Goal: Find specific page/section: Find specific page/section

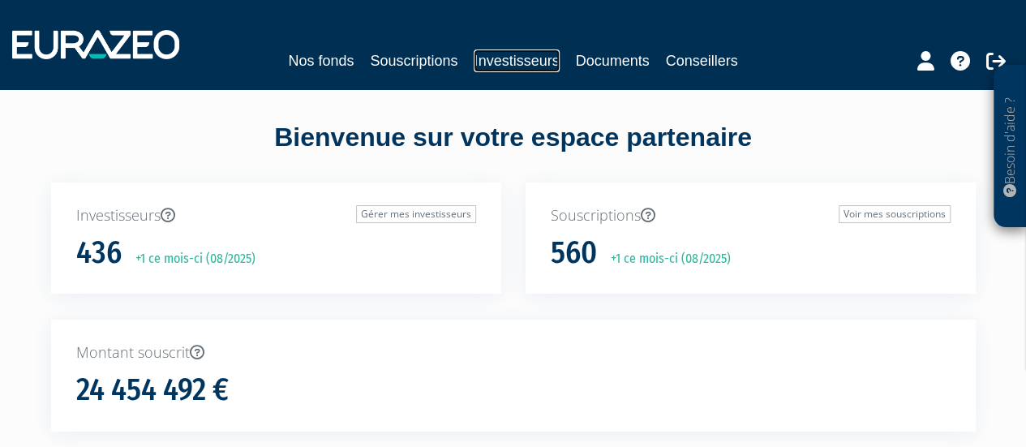
click at [543, 59] on link "Investisseurs" at bounding box center [516, 60] width 85 height 23
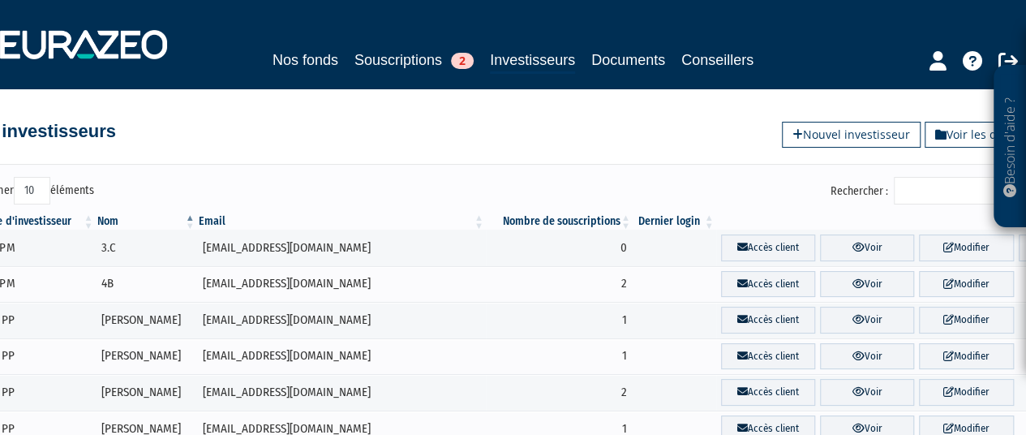
click at [912, 183] on input "Rechercher :" at bounding box center [971, 191] width 154 height 28
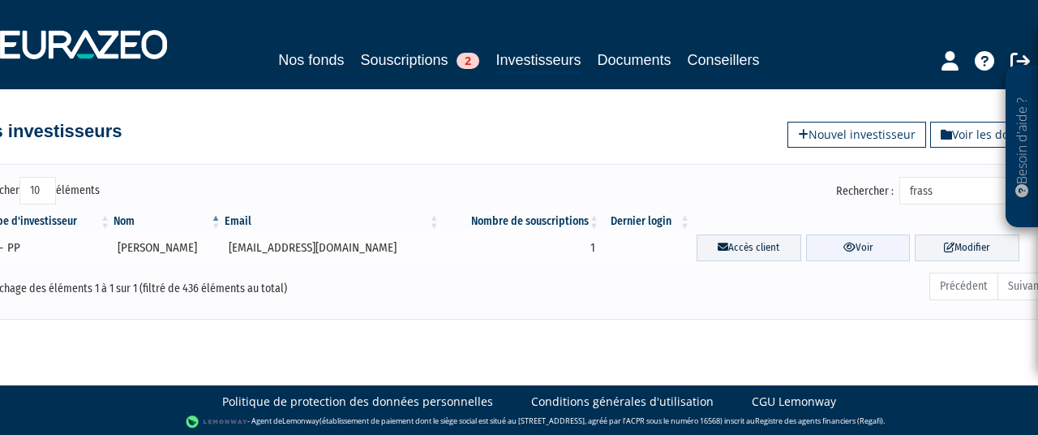
type input "frass"
click at [847, 252] on link "Voir" at bounding box center [858, 247] width 105 height 27
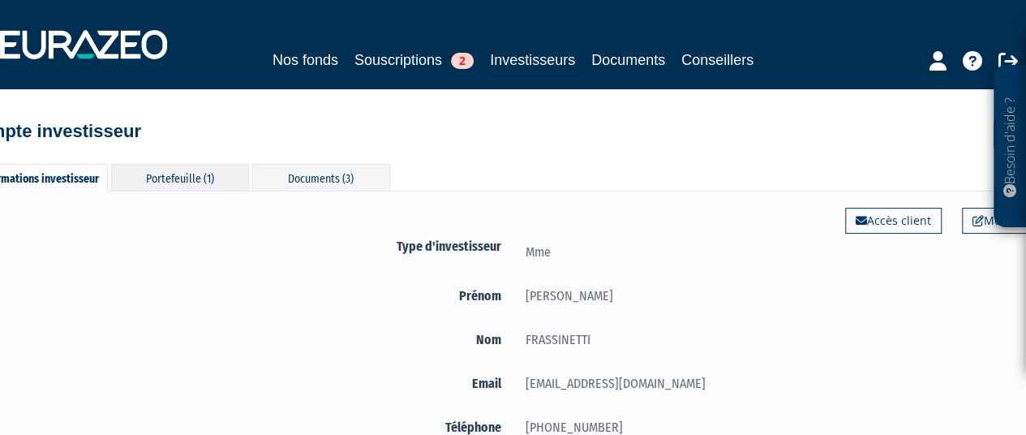
click at [179, 175] on div "Portefeuille (1)" at bounding box center [180, 177] width 138 height 27
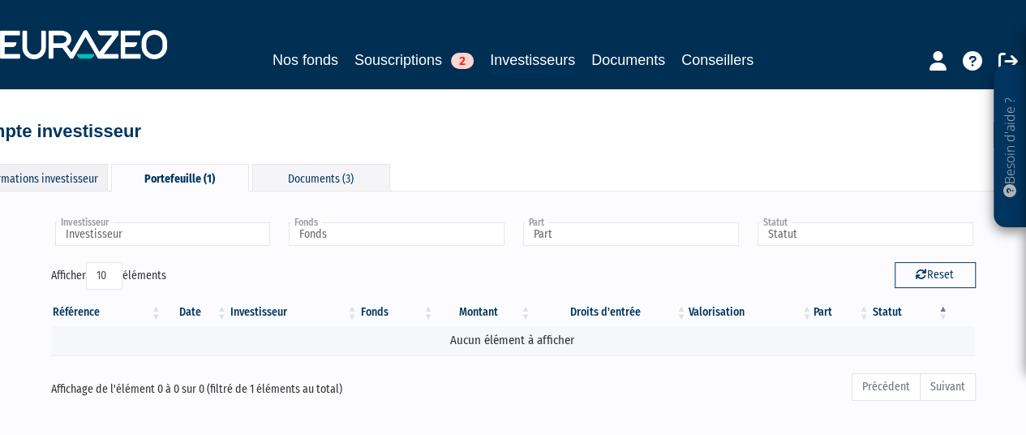
click at [82, 176] on div "Informations investisseur" at bounding box center [39, 177] width 138 height 27
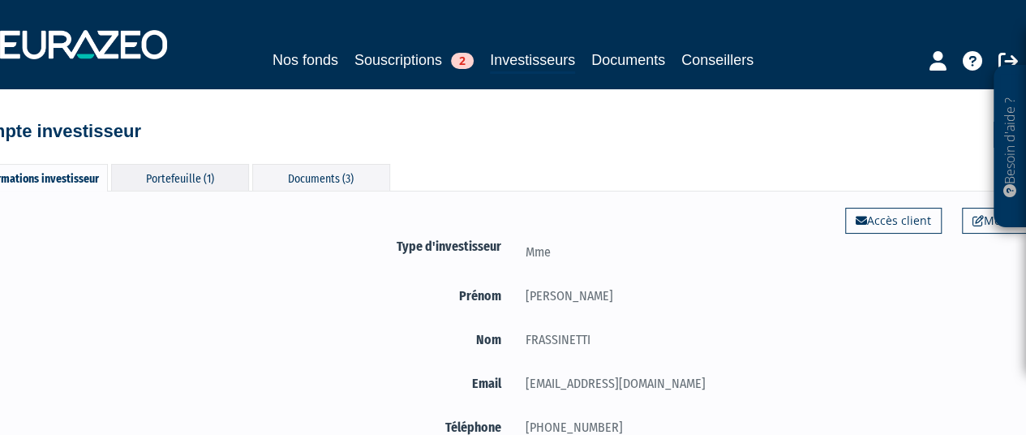
click at [176, 171] on div "Portefeuille (1)" at bounding box center [180, 177] width 138 height 27
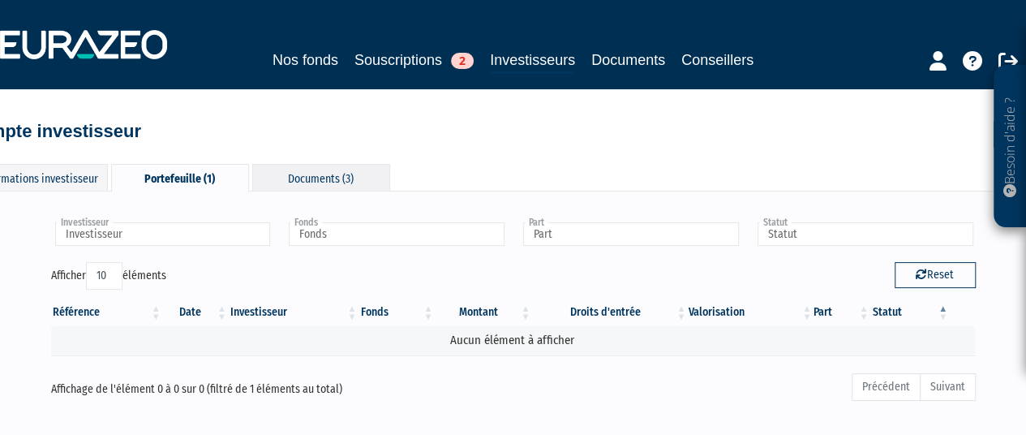
click at [310, 166] on div "Documents (3)" at bounding box center [321, 177] width 138 height 27
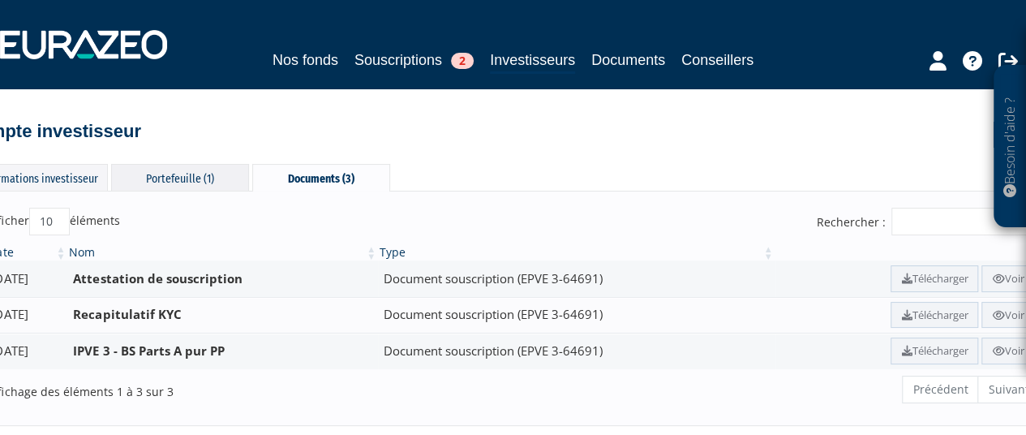
click at [158, 171] on div "Portefeuille (1)" at bounding box center [180, 177] width 138 height 27
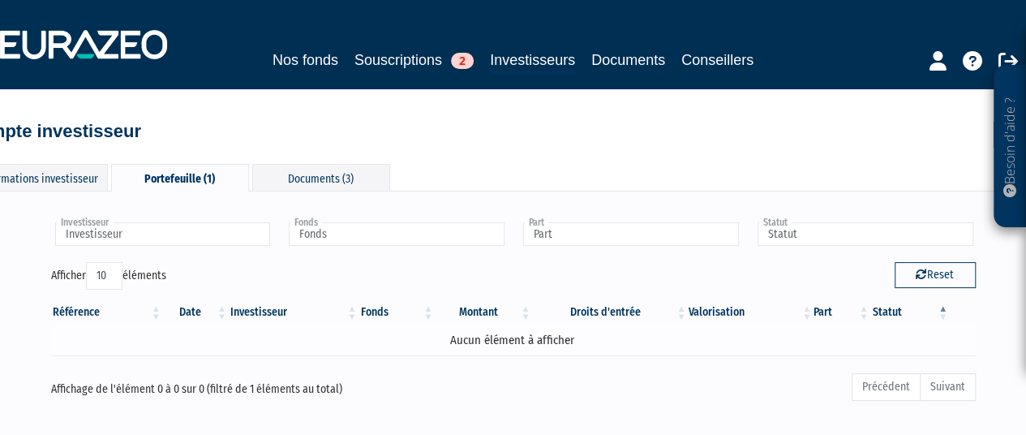
click at [245, 333] on td "Aucun élément à afficher" at bounding box center [513, 340] width 925 height 28
click at [365, 347] on td "Aucun élément à afficher" at bounding box center [513, 340] width 925 height 28
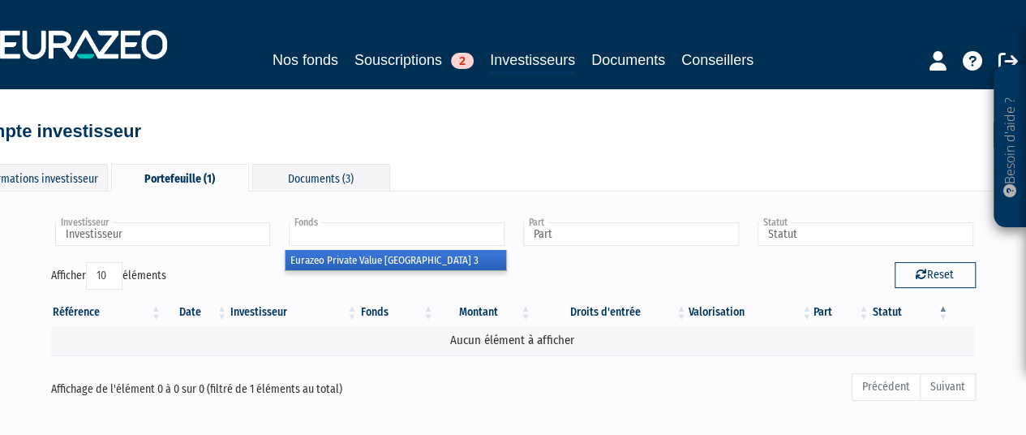
click at [368, 230] on input "text" at bounding box center [397, 234] width 216 height 24
click at [368, 262] on li "Eurazeo Private Value [GEOGRAPHIC_DATA] 3" at bounding box center [395, 260] width 221 height 20
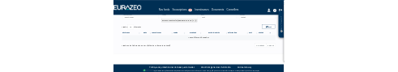
scroll to position [135, 0]
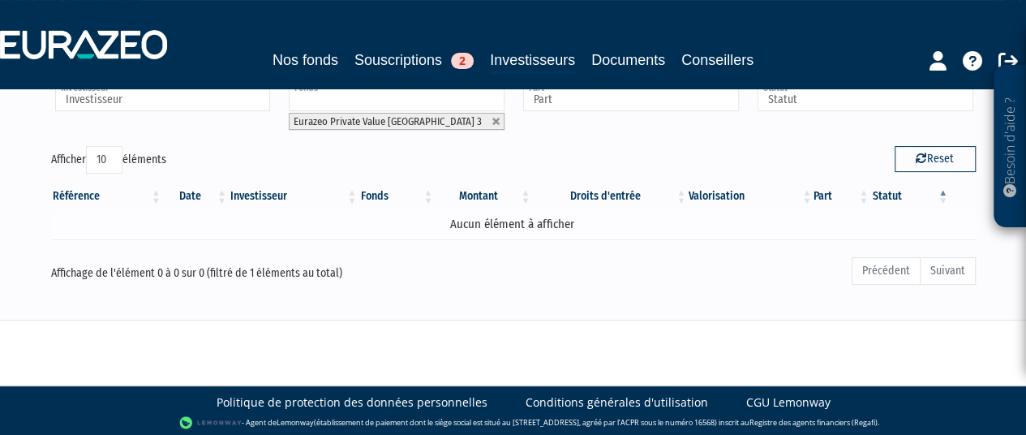
click at [456, 228] on td "Aucun élément à afficher" at bounding box center [513, 224] width 925 height 28
click at [447, 223] on td "Aucun élément à afficher" at bounding box center [513, 224] width 925 height 28
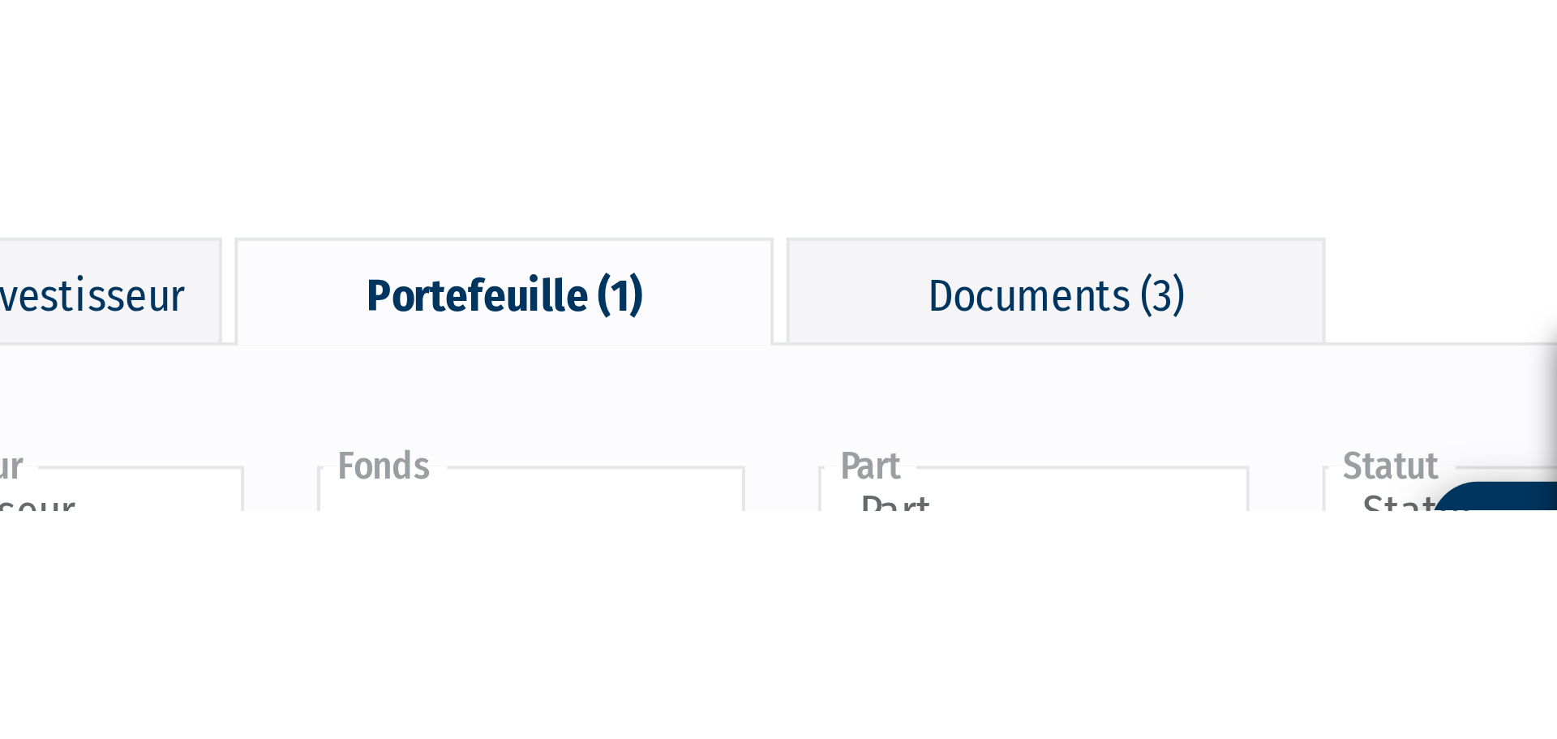
scroll to position [0, 0]
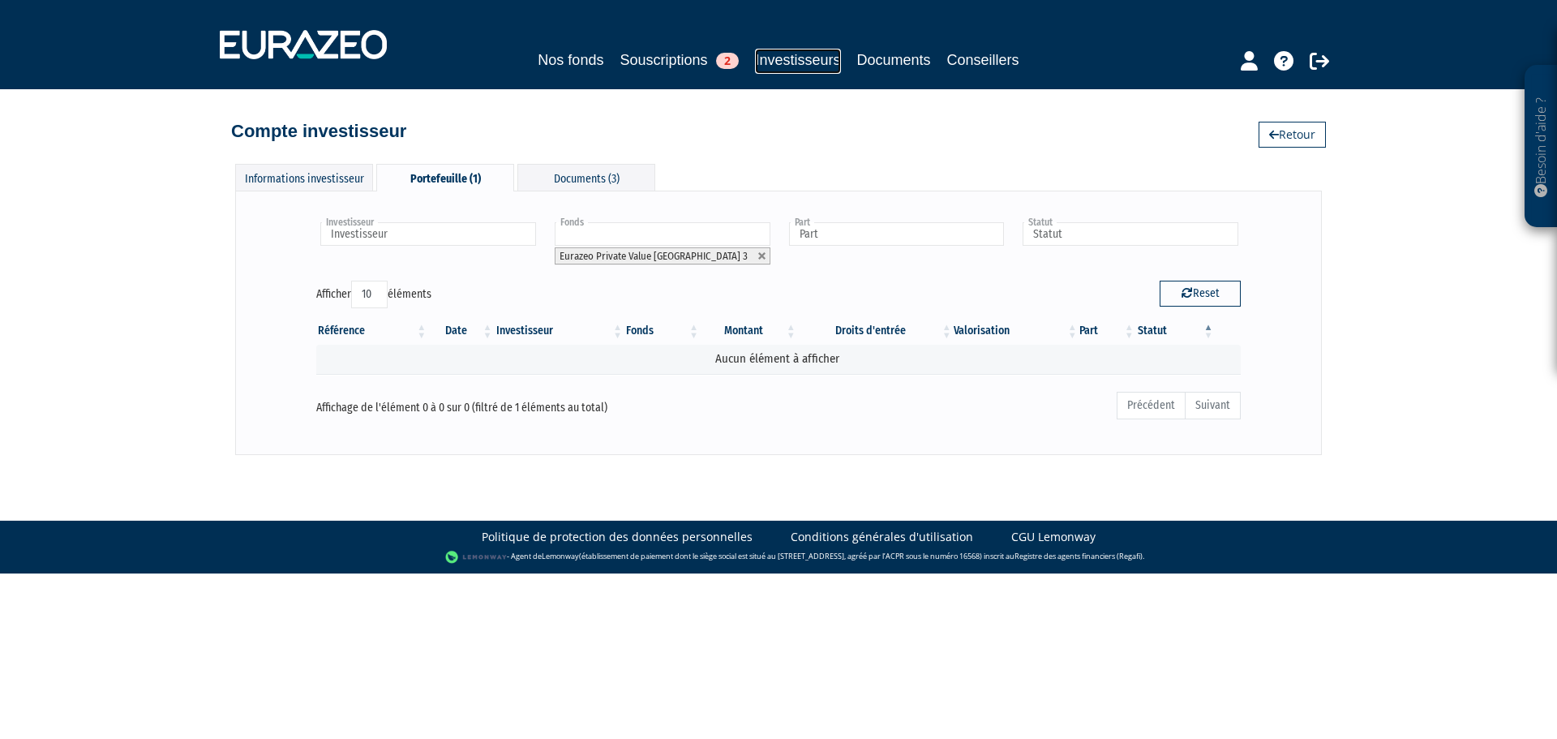
click at [820, 66] on link "Investisseurs" at bounding box center [797, 61] width 85 height 25
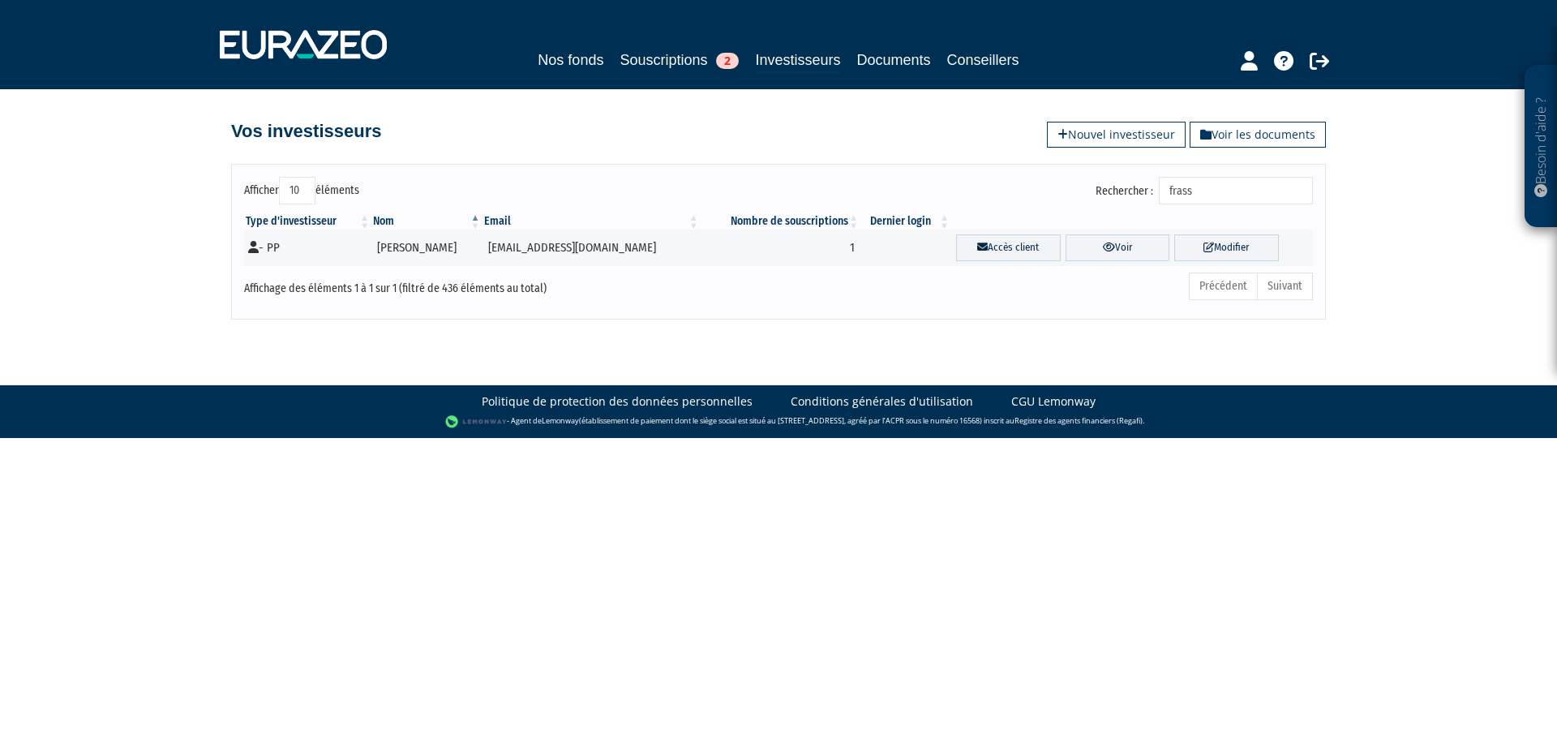
click at [1222, 195] on input "frass" at bounding box center [1236, 191] width 154 height 28
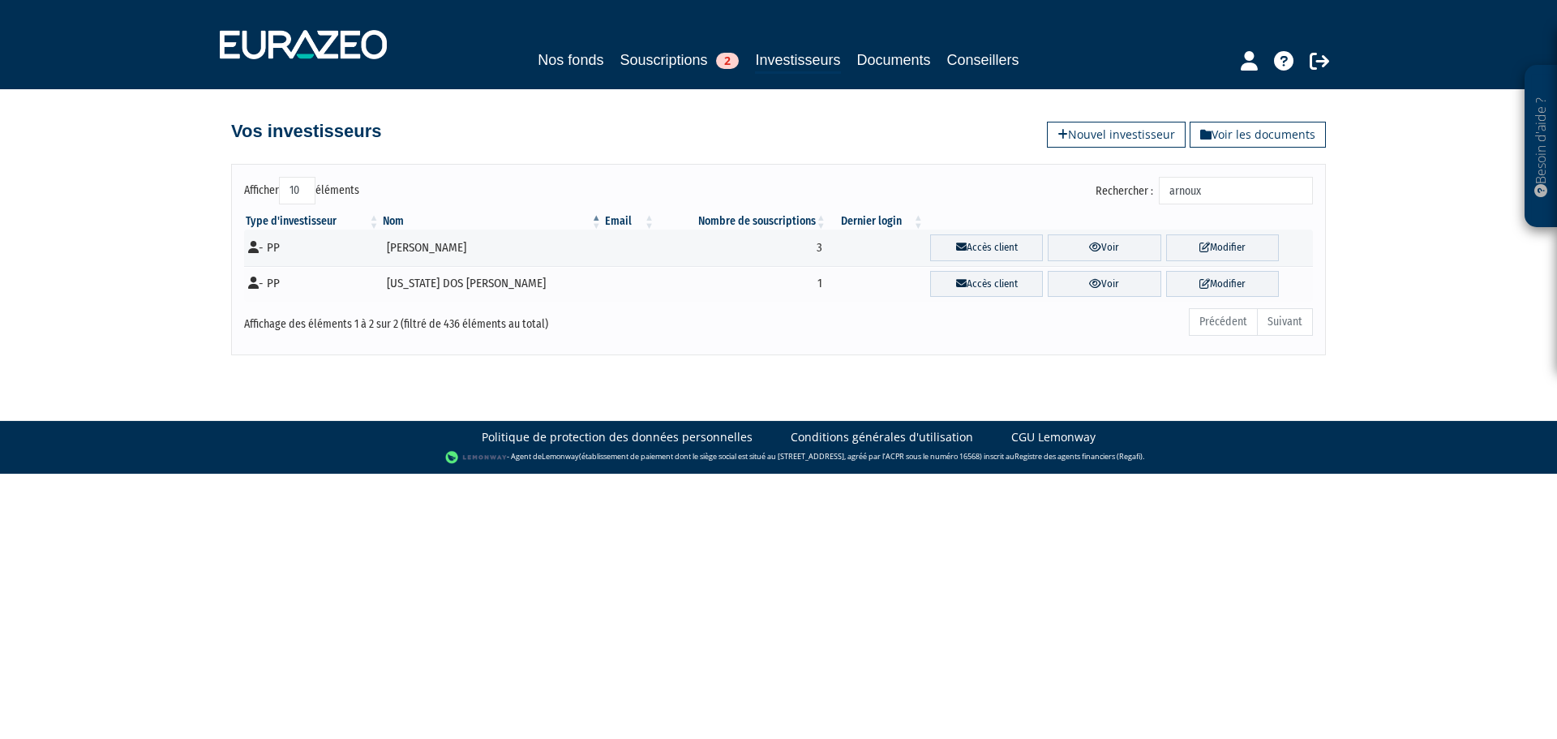
click at [1215, 197] on input "arnoux" at bounding box center [1236, 191] width 154 height 28
type input "arnoux"
click at [1140, 250] on link "Voir" at bounding box center [1104, 247] width 113 height 27
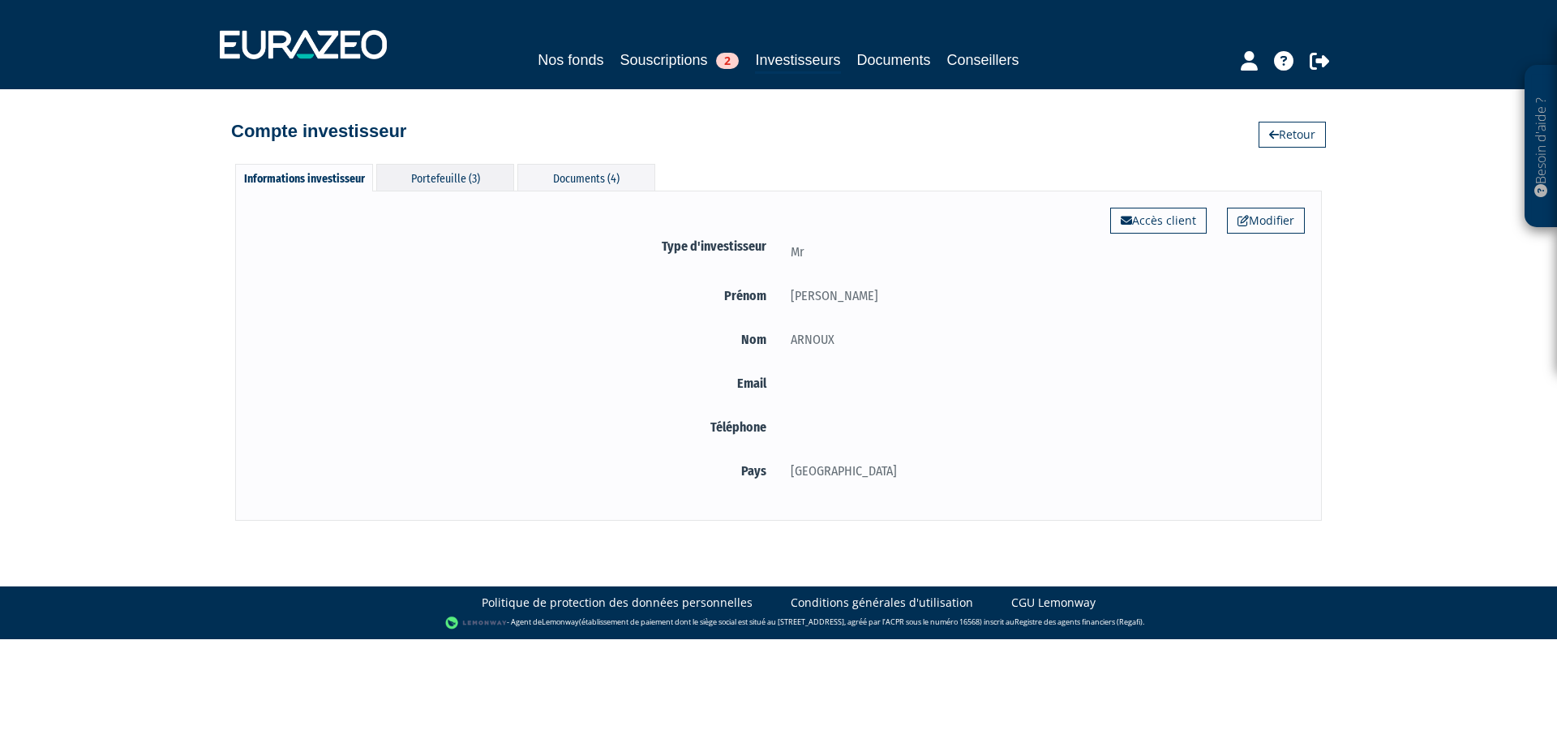
click at [471, 178] on div "Portefeuille (3)" at bounding box center [445, 177] width 138 height 27
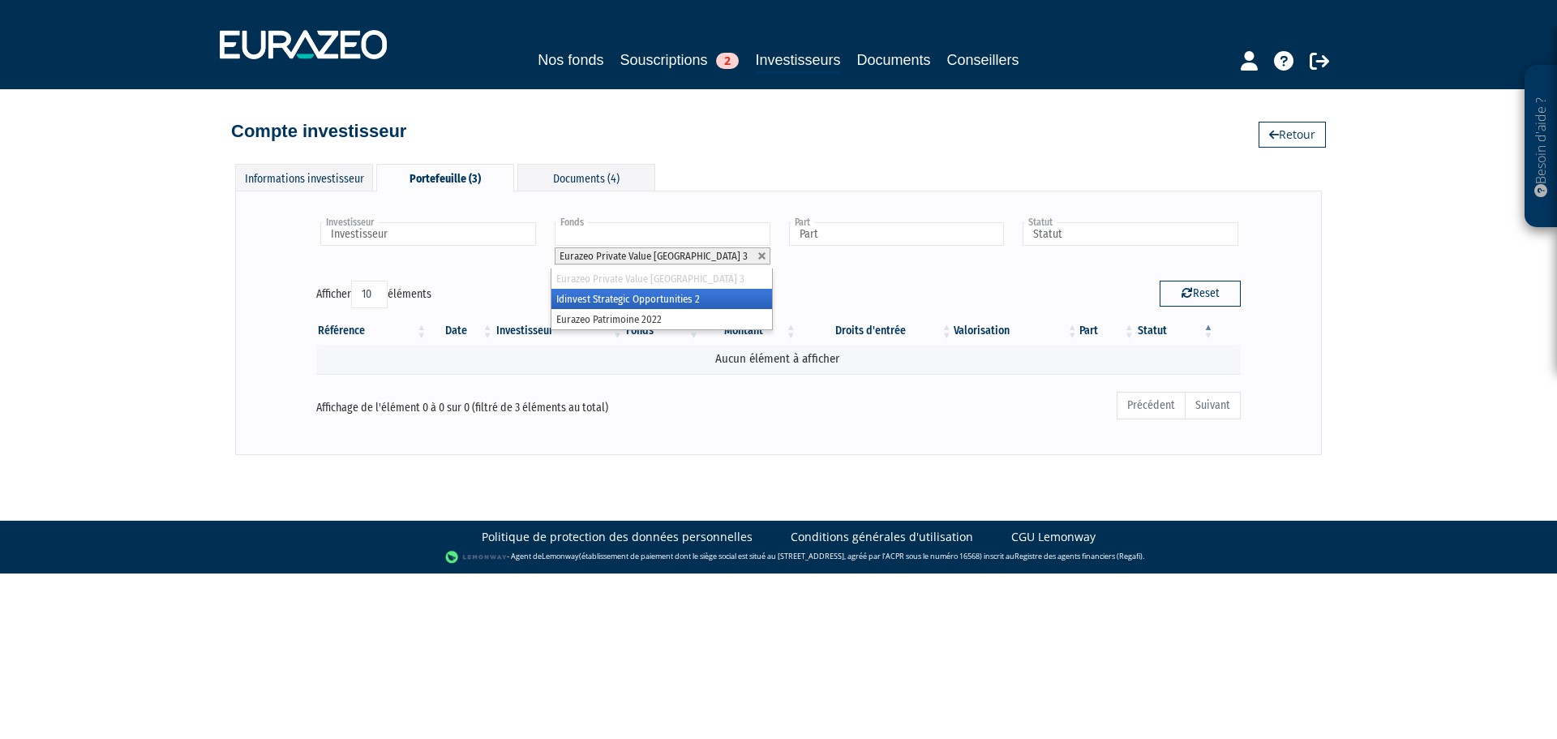
click at [761, 264] on li "Eurazeo Private Value Europe 3" at bounding box center [663, 255] width 216 height 17
click at [760, 261] on link at bounding box center [763, 256] width 10 height 10
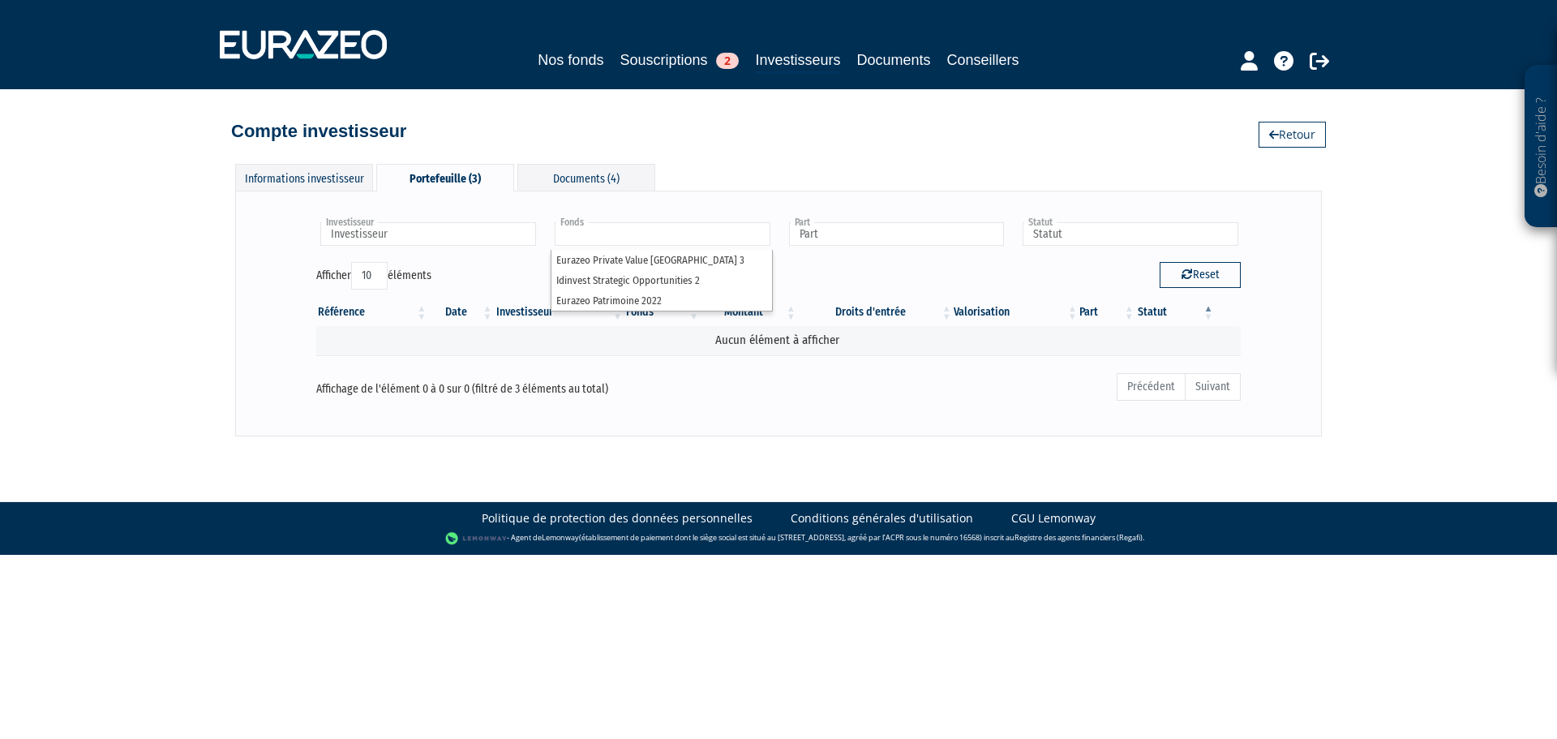
click at [933, 260] on div "Investisseur FREDERIC ARNOUX Investisseur Fonds Eurazeo Private Value Europe 3 …" at bounding box center [778, 241] width 949 height 42
type input "Fonds"
click at [328, 184] on div "Informations investisseur" at bounding box center [304, 177] width 138 height 27
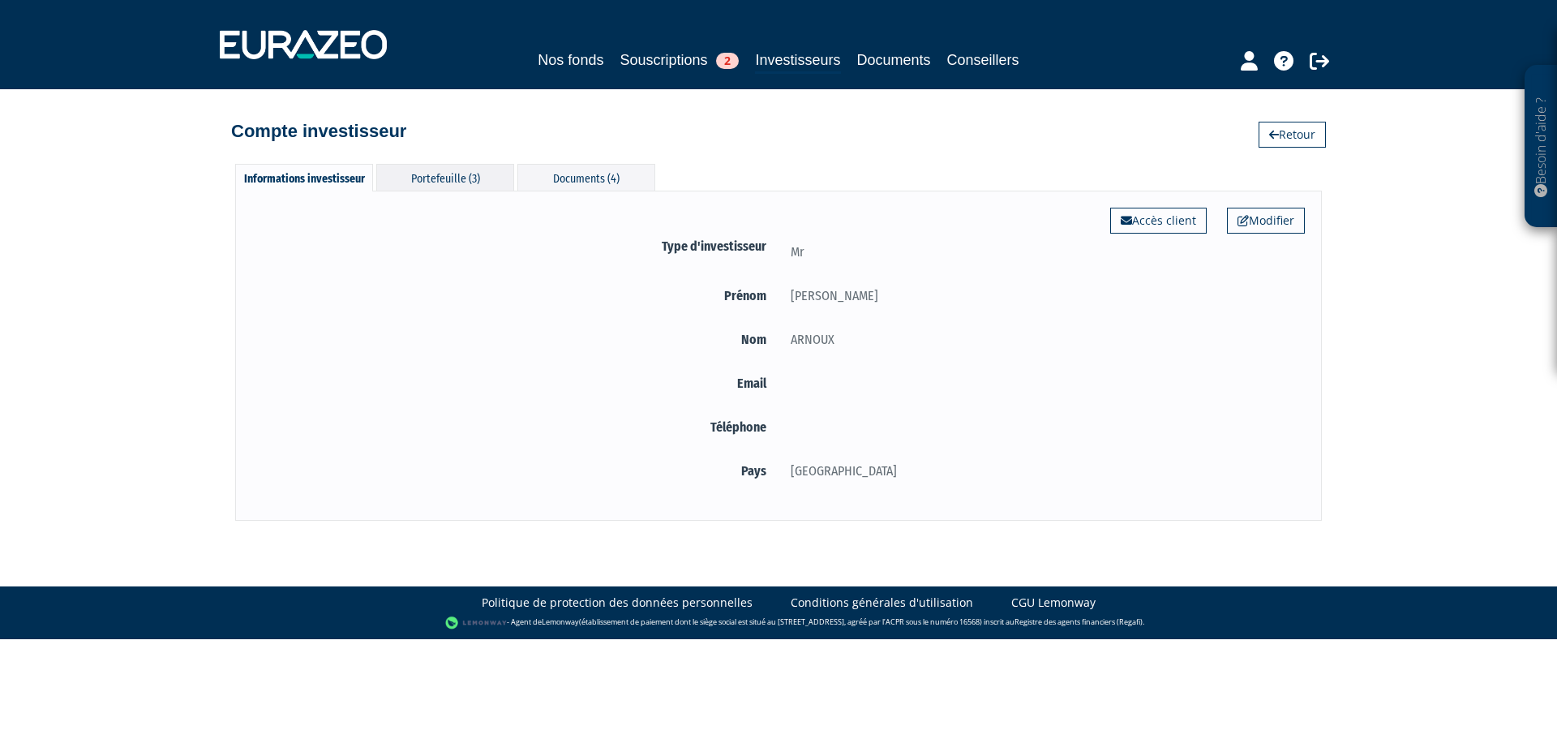
click at [482, 186] on div "Portefeuille (3)" at bounding box center [445, 177] width 138 height 27
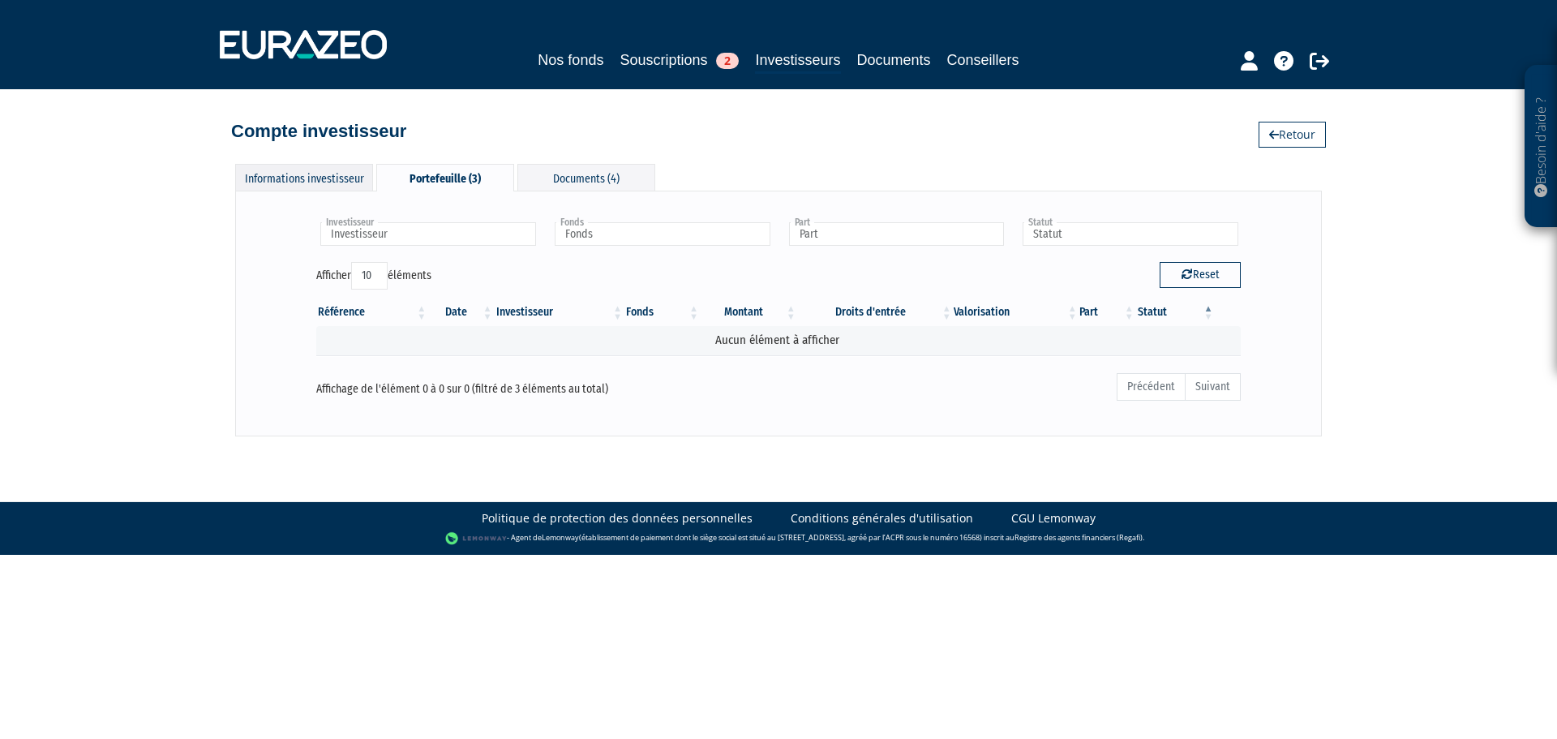
click at [330, 177] on div "Informations investisseur" at bounding box center [304, 177] width 138 height 27
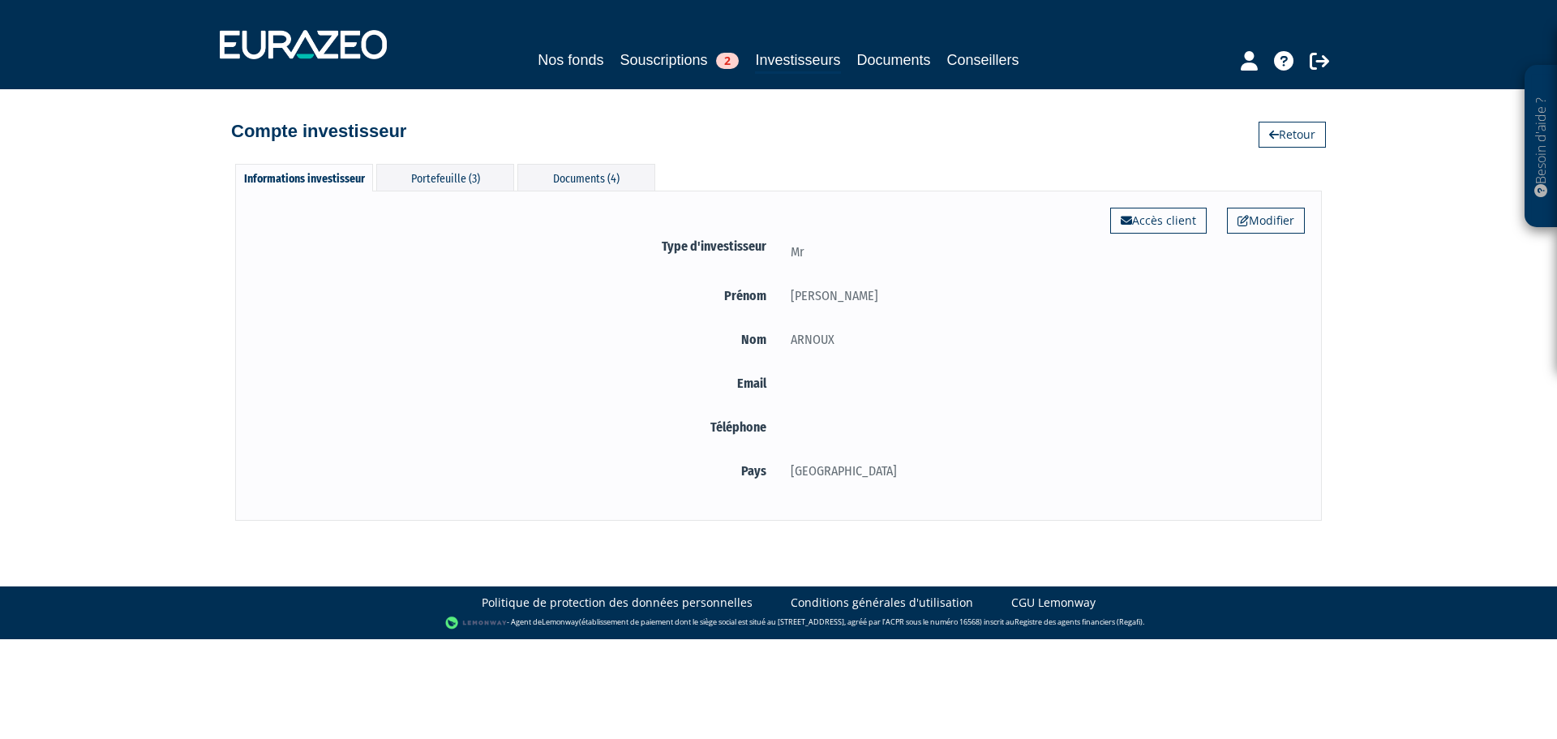
click at [1311, 151] on div "Besoin d'aide ? × J'ai besoin d'aide Si vous avez une question à propos du fonc…" at bounding box center [778, 260] width 1557 height 521
click at [1311, 135] on link "Retour" at bounding box center [1292, 135] width 67 height 26
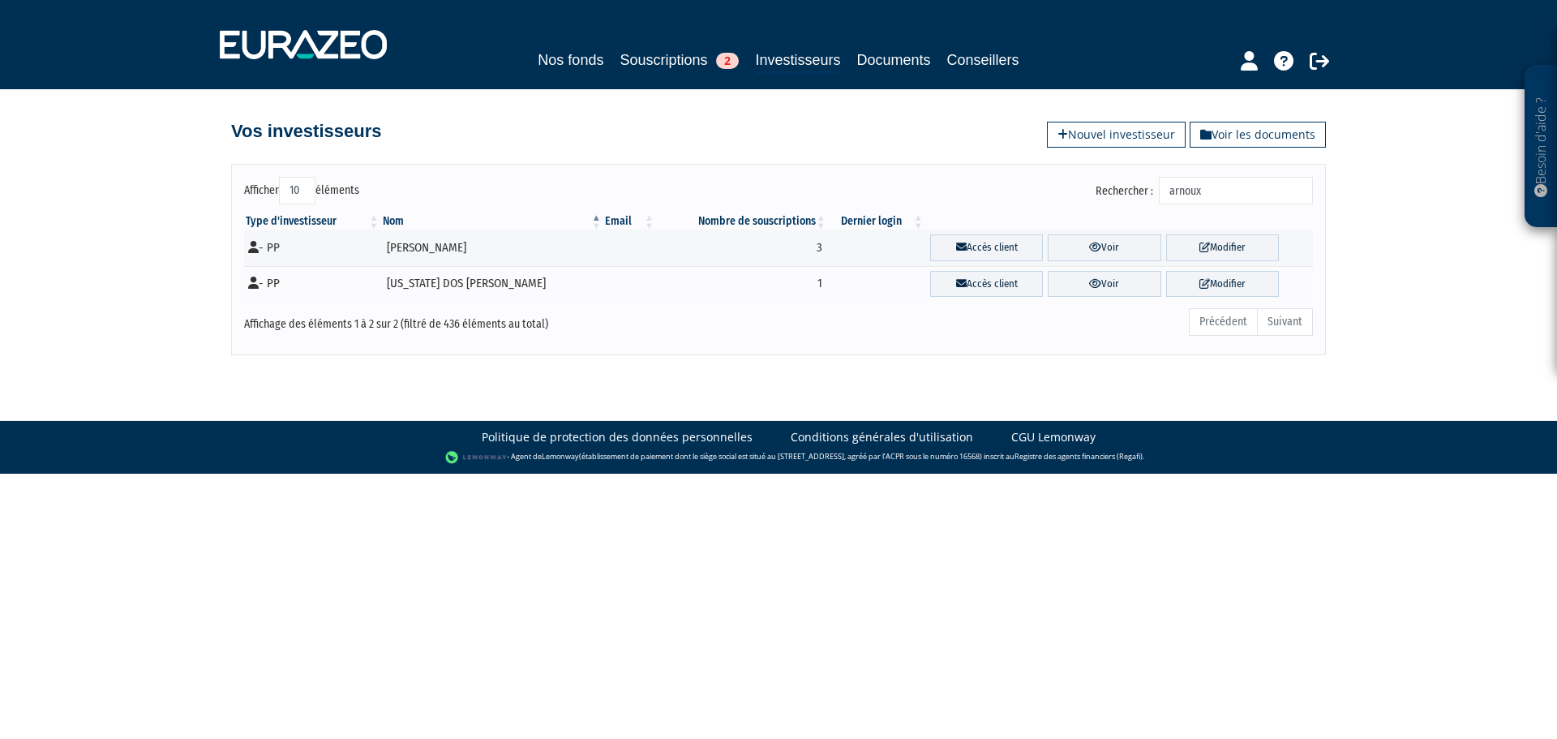
click at [1209, 193] on input "arnoux" at bounding box center [1236, 191] width 154 height 28
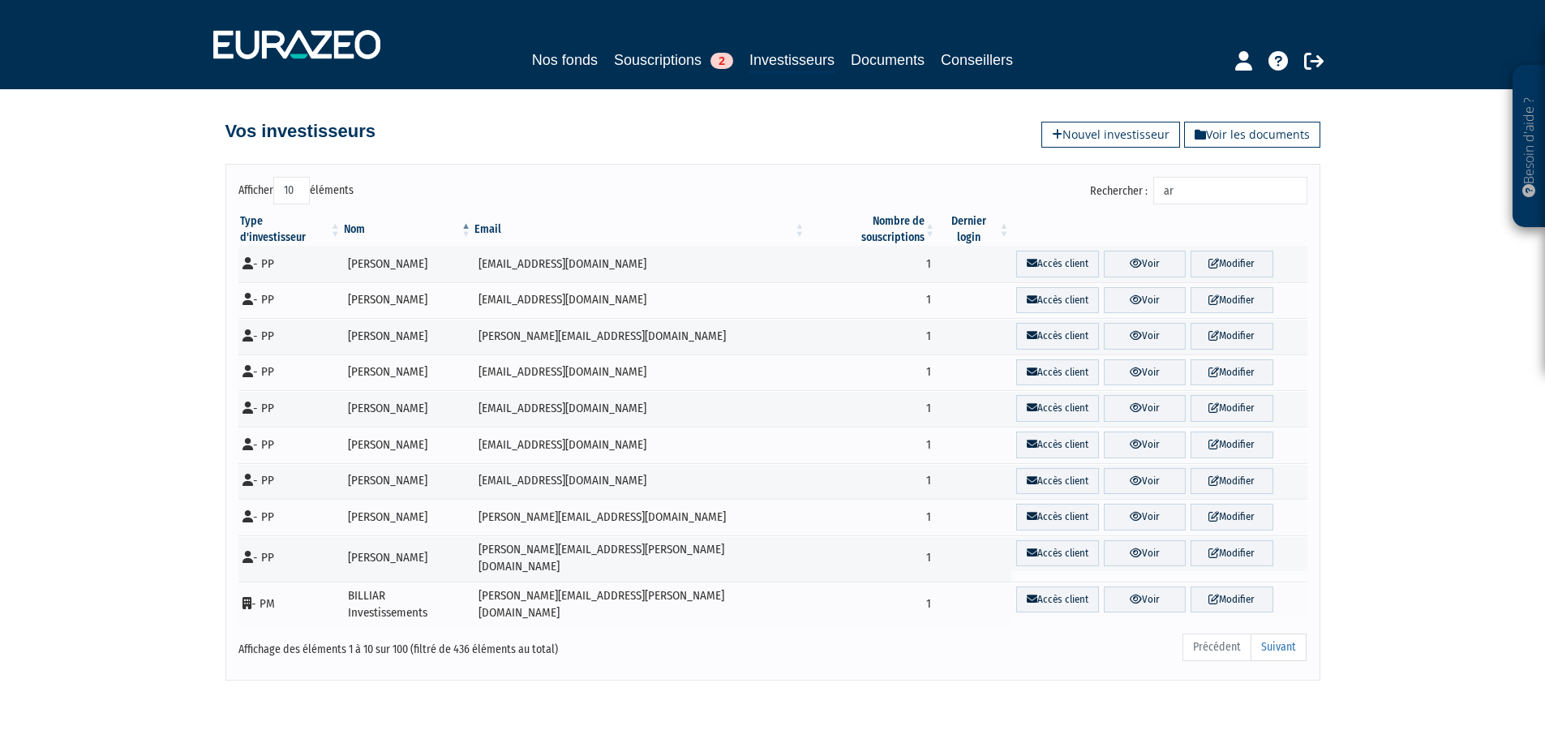
type input "a"
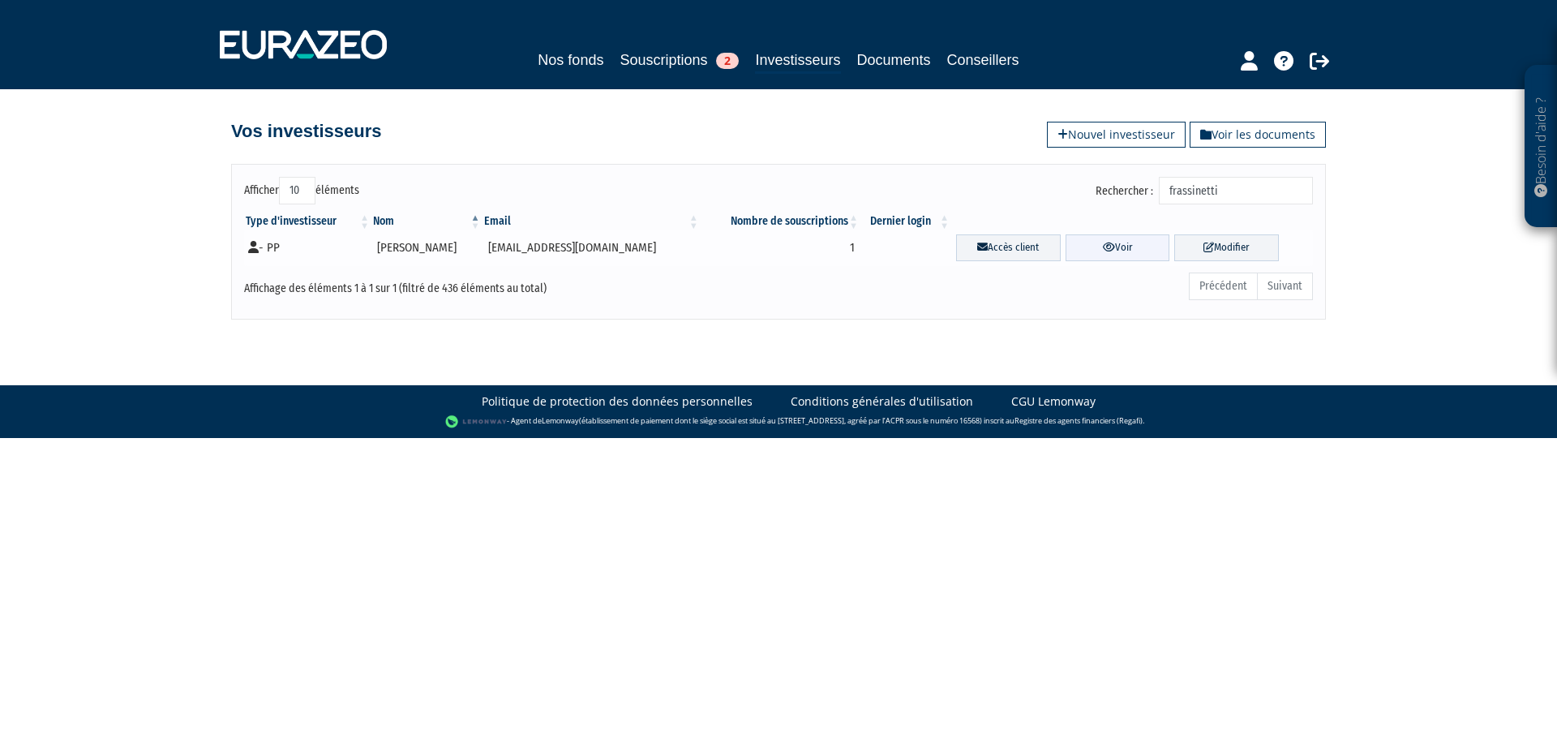
type input "frassinetti"
click at [1115, 252] on link "Voir" at bounding box center [1118, 247] width 105 height 27
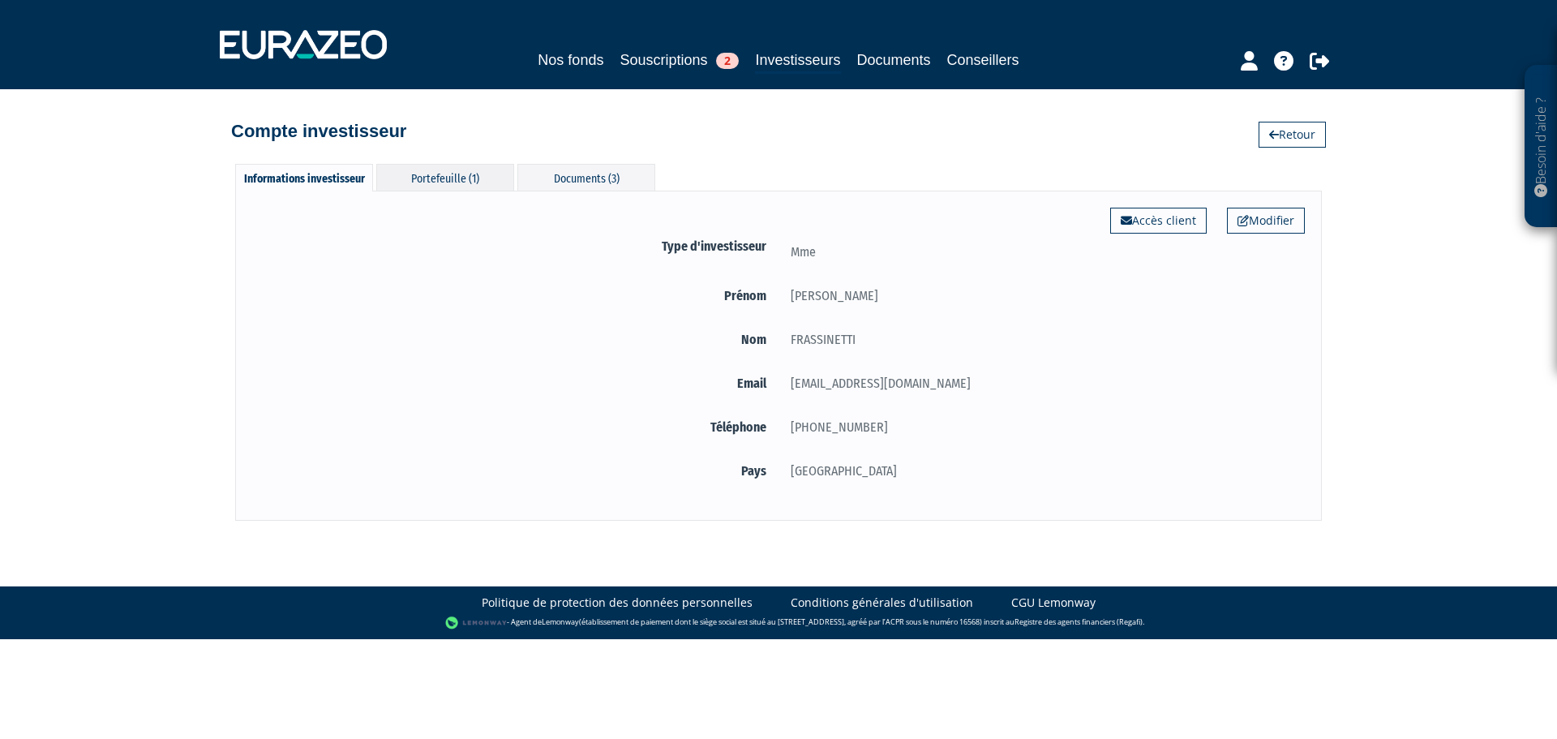
click at [468, 174] on div "Portefeuille (1)" at bounding box center [445, 177] width 138 height 27
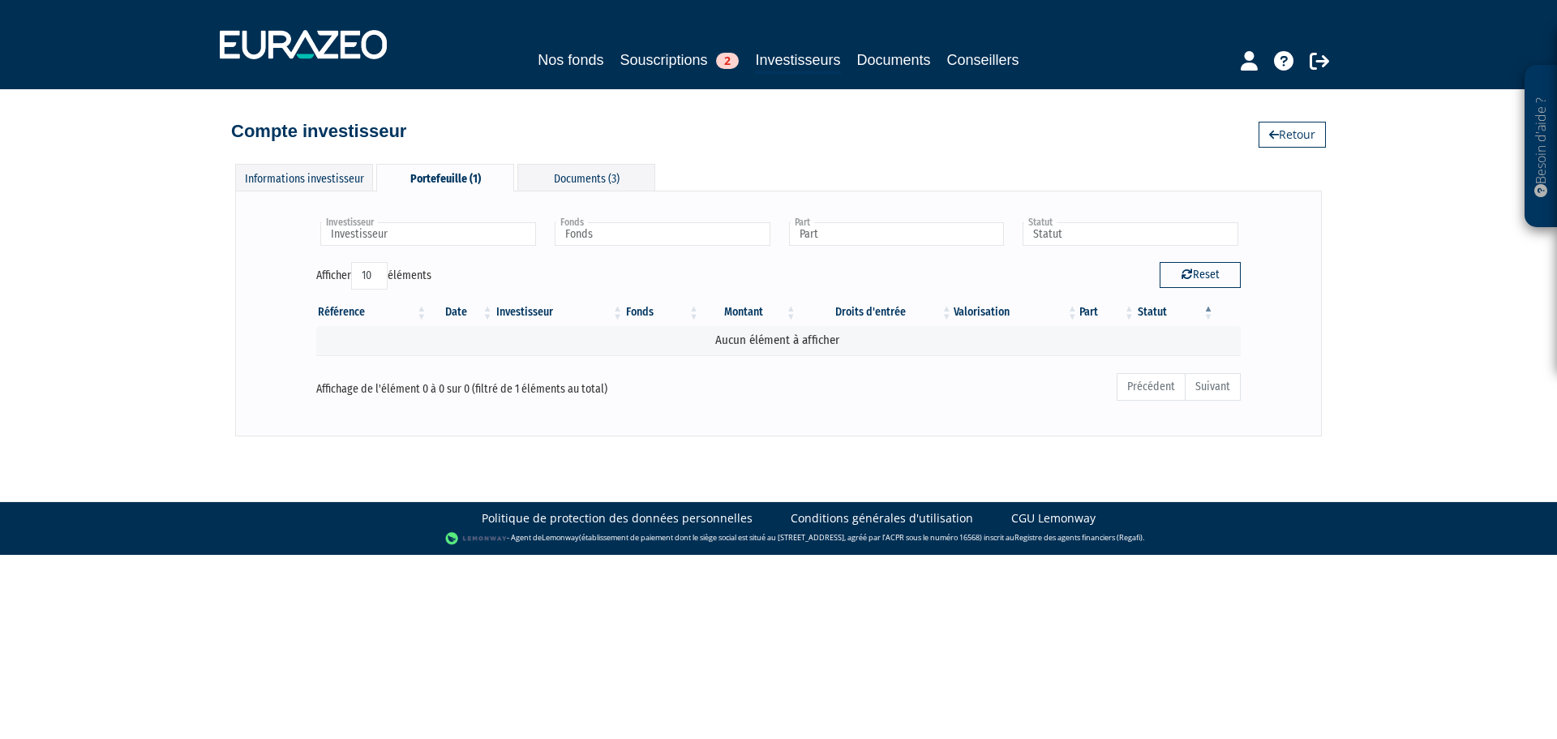
click at [591, 194] on div "Investisseur [PERSON_NAME] Investisseur Fonds Eurazeo Private Value Europe 3 Fo…" at bounding box center [778, 313] width 1087 height 245
click at [593, 186] on div "Documents (3)" at bounding box center [586, 177] width 138 height 27
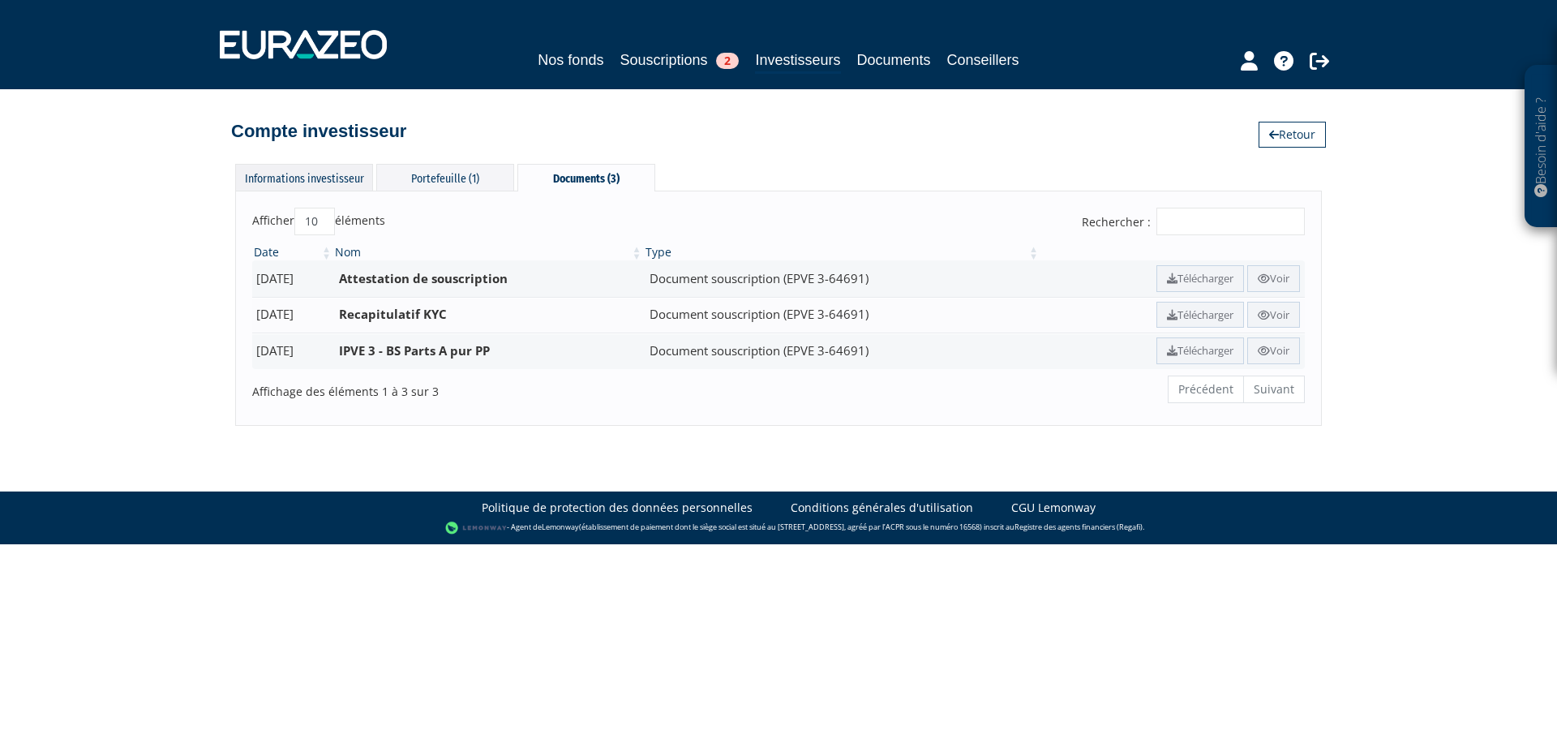
click at [323, 174] on div "Informations investisseur" at bounding box center [304, 177] width 138 height 27
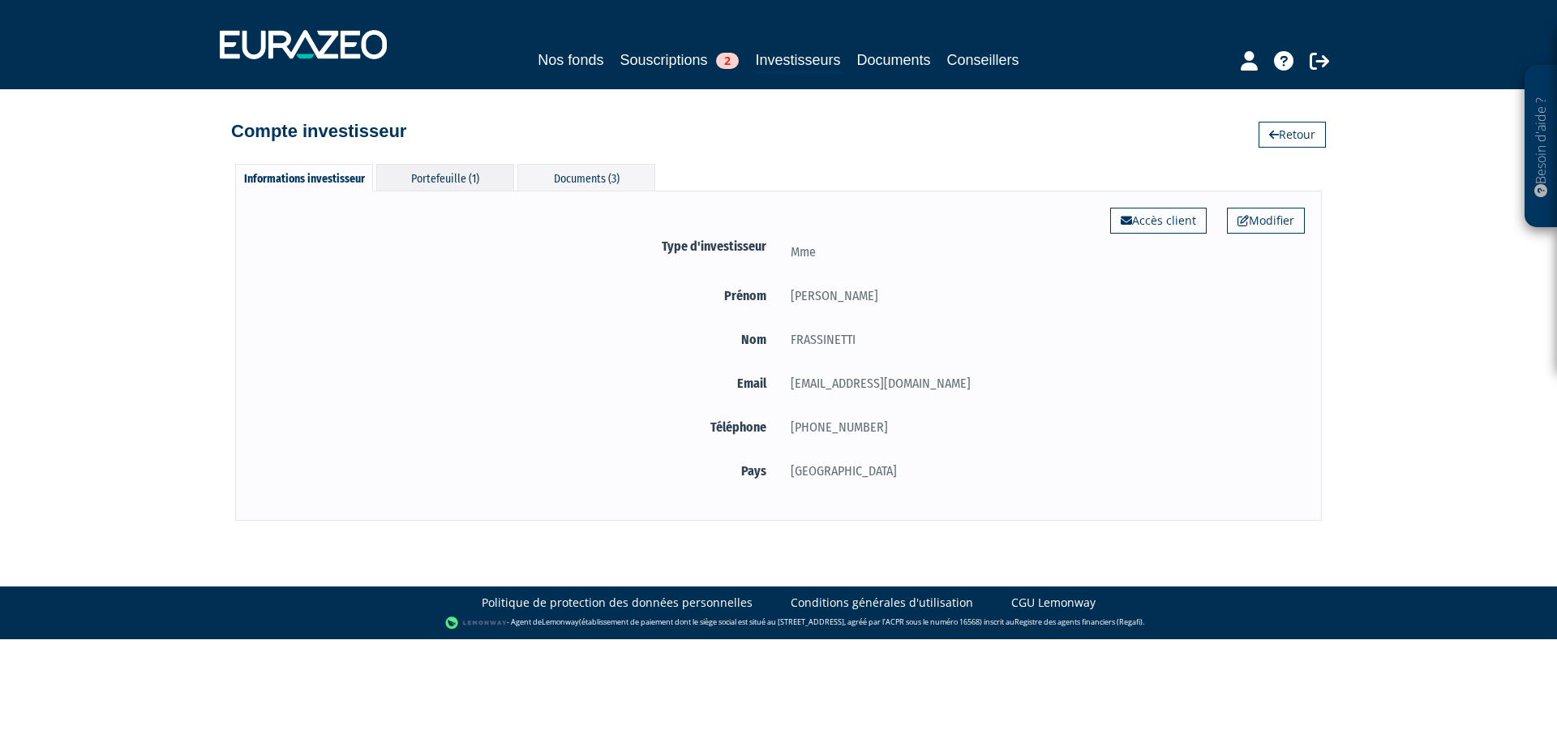
click at [403, 179] on div "Portefeuille (1)" at bounding box center [445, 177] width 138 height 27
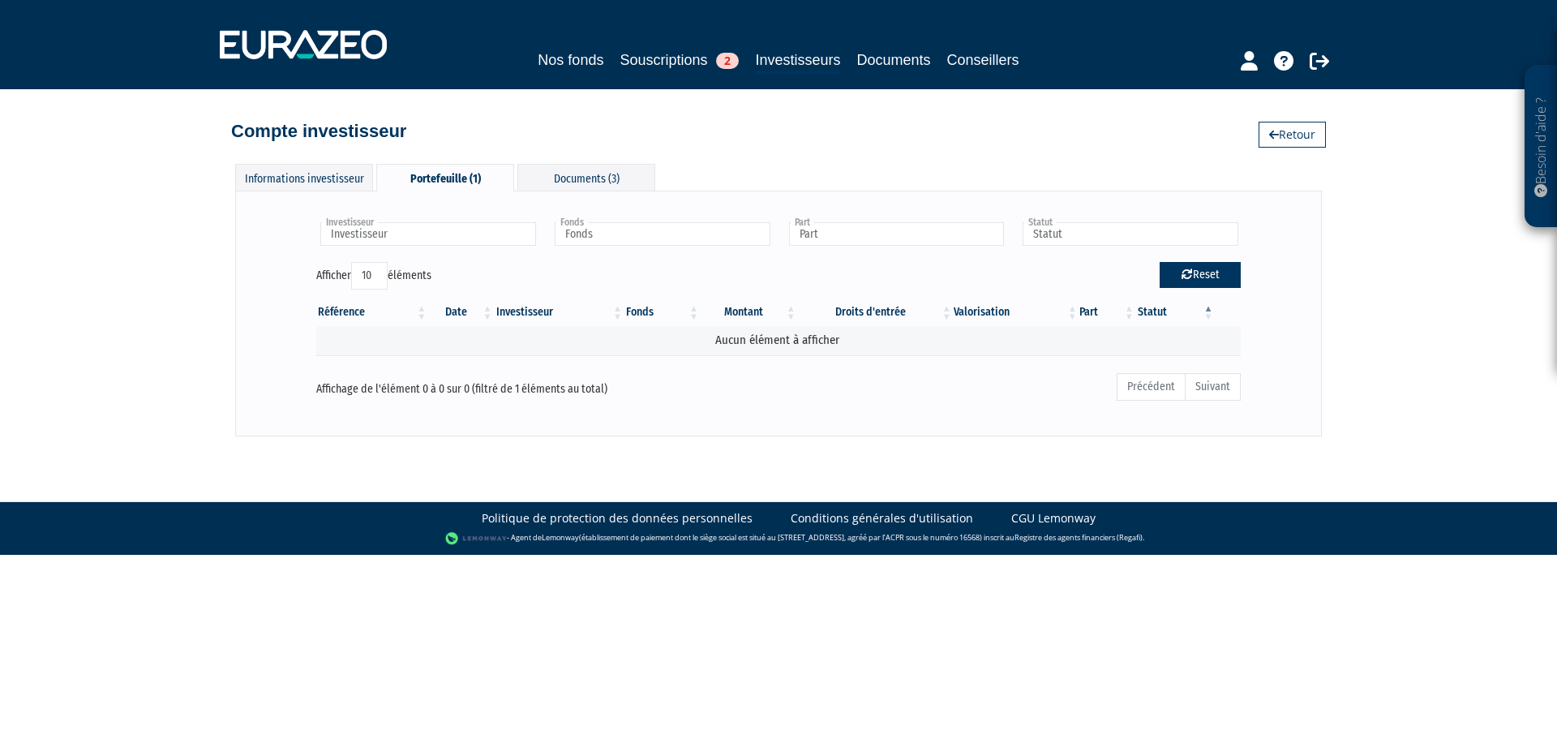
click at [1212, 281] on button "Reset" at bounding box center [1200, 275] width 81 height 26
type input "Investisseur"
type input "Fonds"
type input "Part"
type input "Statut"
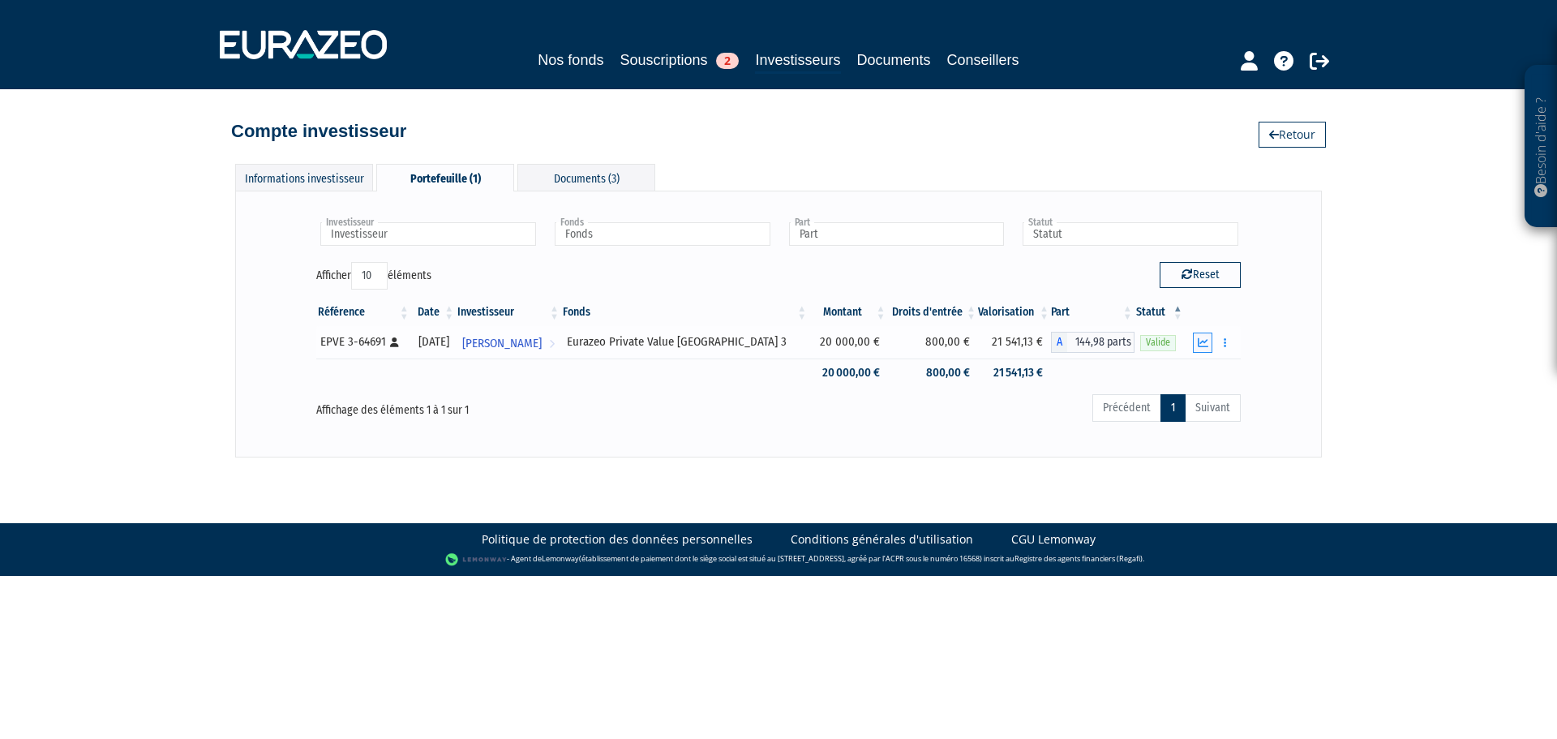
click at [1198, 348] on button "button" at bounding box center [1202, 343] width 19 height 20
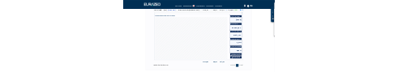
scroll to position [81, 0]
